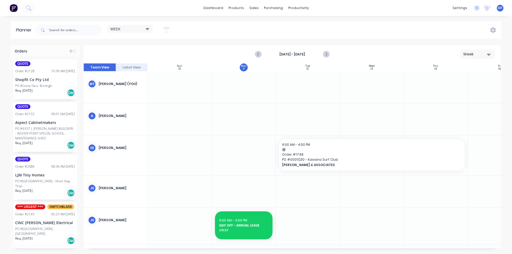
scroll to position [0, 0]
click at [327, 54] on icon "Next page" at bounding box center [326, 54] width 2 height 4
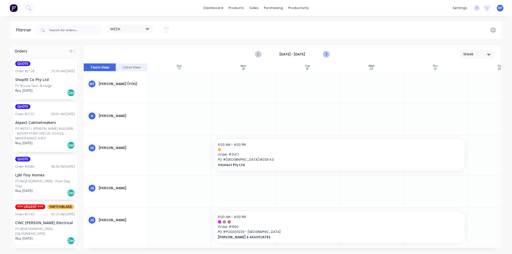
click at [327, 54] on icon "Next page" at bounding box center [326, 54] width 2 height 4
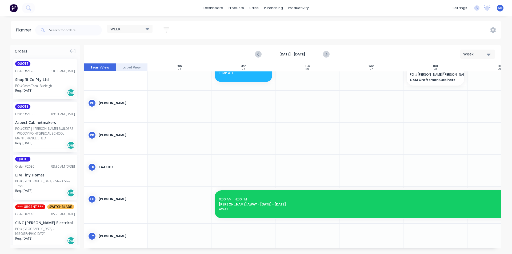
scroll to position [240, 0]
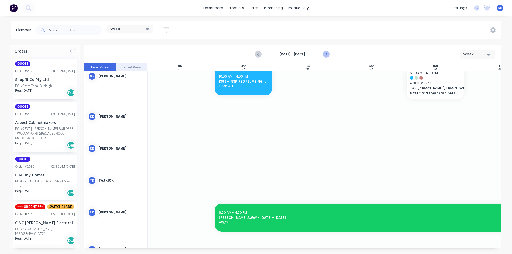
click at [327, 54] on icon "Next page" at bounding box center [326, 54] width 2 height 4
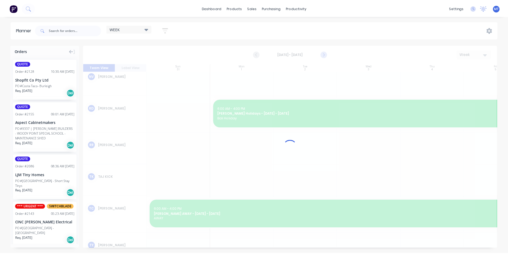
scroll to position [232, 0]
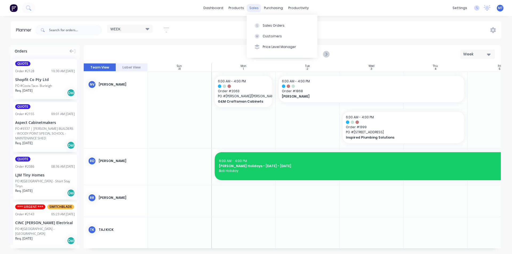
click at [255, 10] on div "sales" at bounding box center [254, 8] width 15 height 8
click at [266, 26] on div "Sales Orders" at bounding box center [274, 25] width 22 height 5
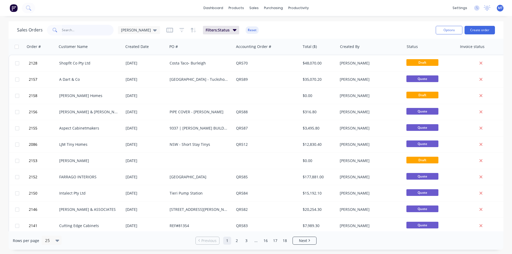
click at [89, 31] on input "text" at bounding box center [88, 30] width 52 height 11
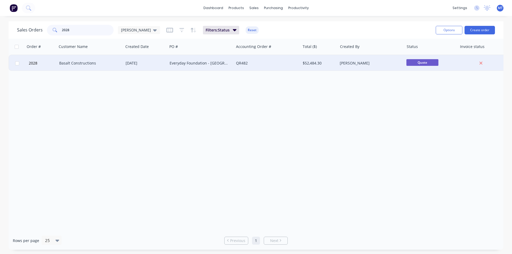
type input "2028"
click at [95, 65] on div "Basalt Constructions" at bounding box center [88, 63] width 59 height 5
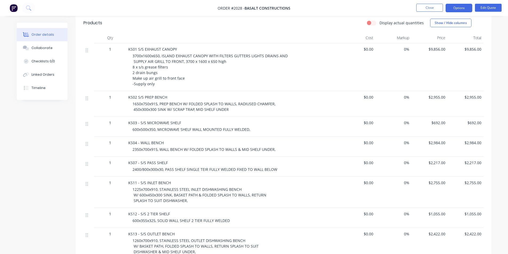
scroll to position [133, 0]
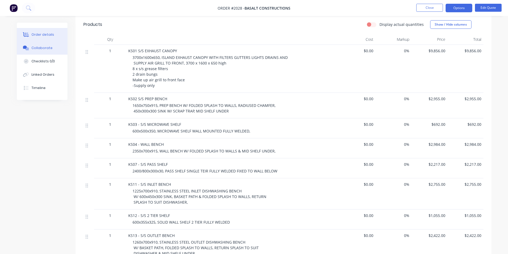
click at [46, 47] on div "Collaborate" at bounding box center [41, 48] width 21 height 5
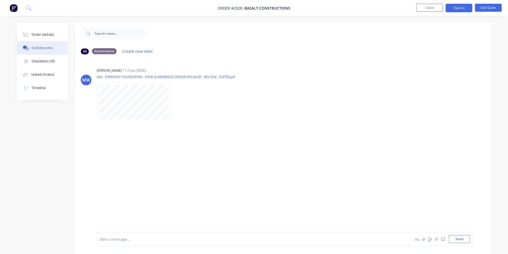
click at [105, 51] on div "Attachments" at bounding box center [104, 51] width 25 height 6
